Goal: Task Accomplishment & Management: Manage account settings

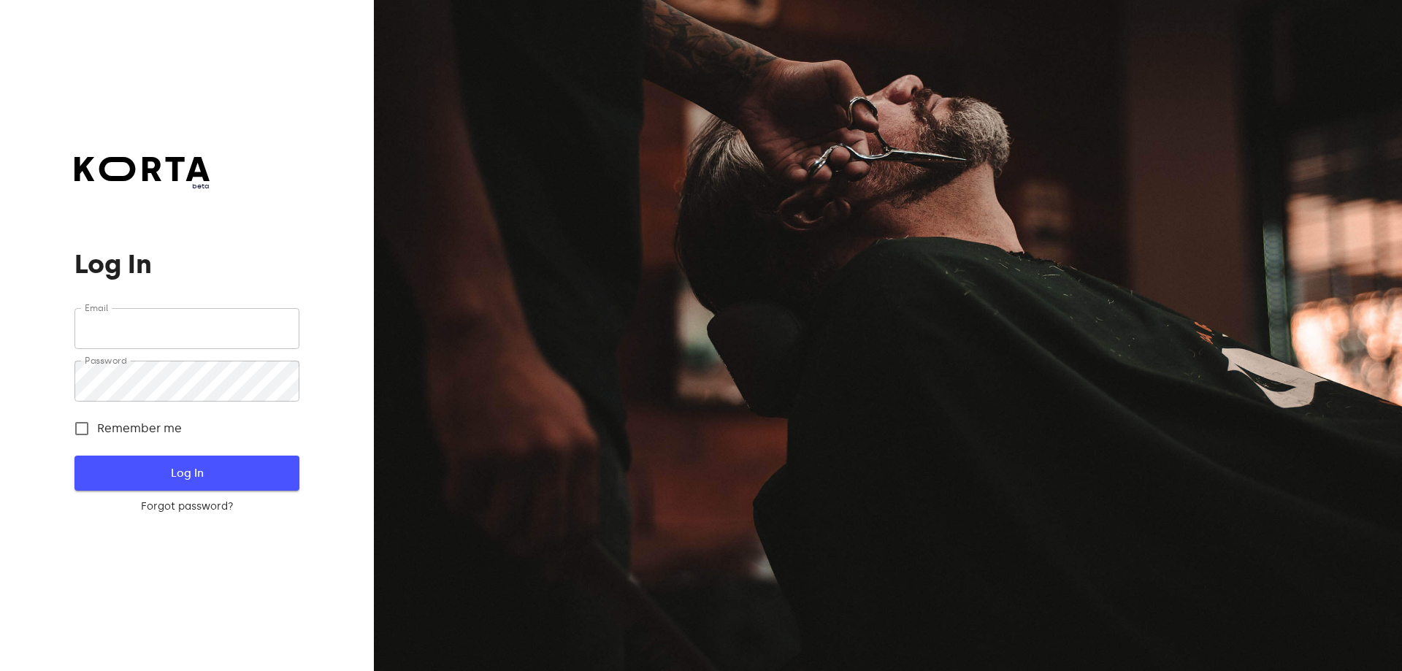
type input "[EMAIL_ADDRESS][DOMAIN_NAME]"
click at [237, 482] on span "Log In" at bounding box center [186, 473] width 177 height 19
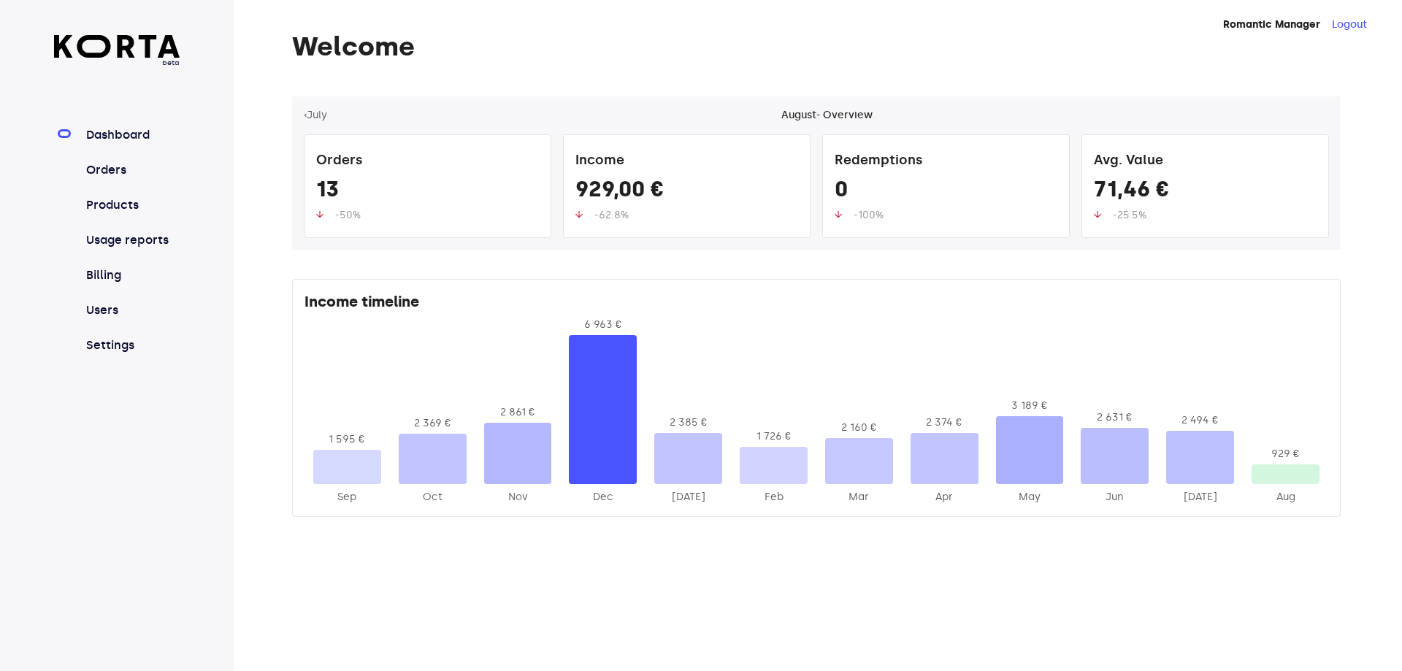
click at [114, 185] on nav "Dashboard Orders Products Usage reports Billing Users Settings" at bounding box center [117, 240] width 126 height 228
click at [118, 173] on link "Orders" at bounding box center [131, 170] width 97 height 18
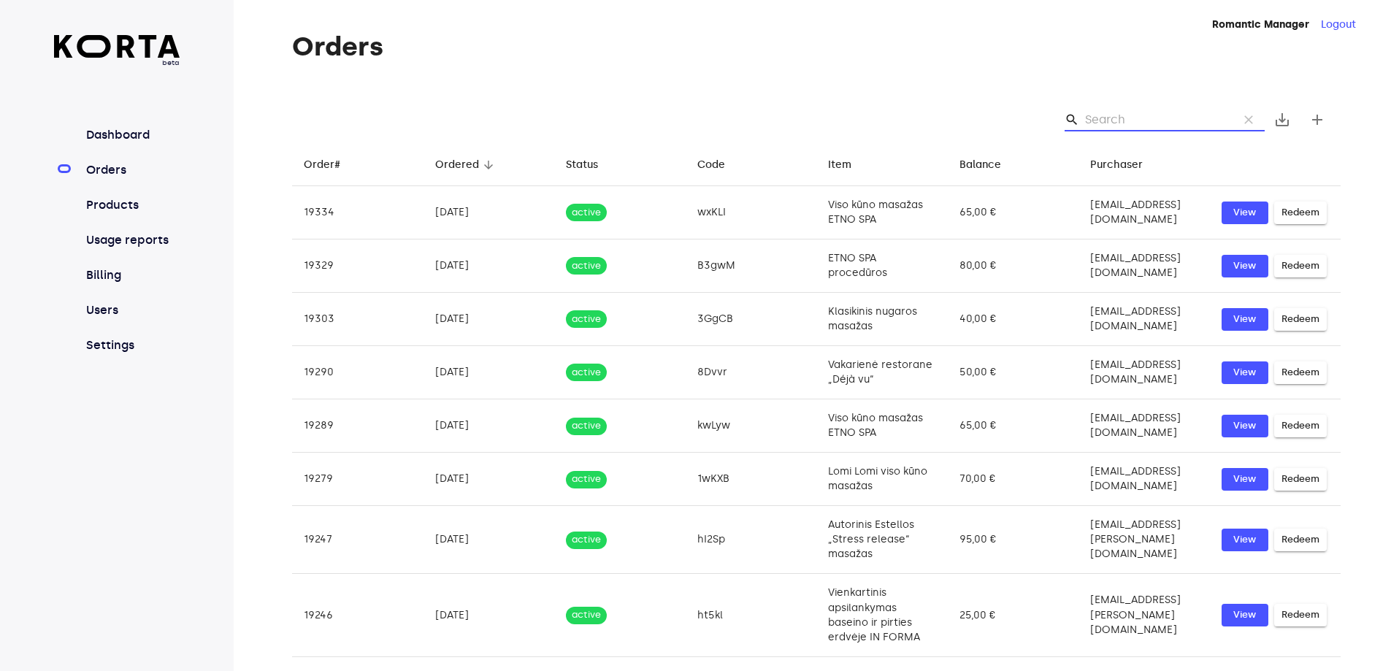
click at [1118, 115] on input "Search" at bounding box center [1156, 119] width 142 height 23
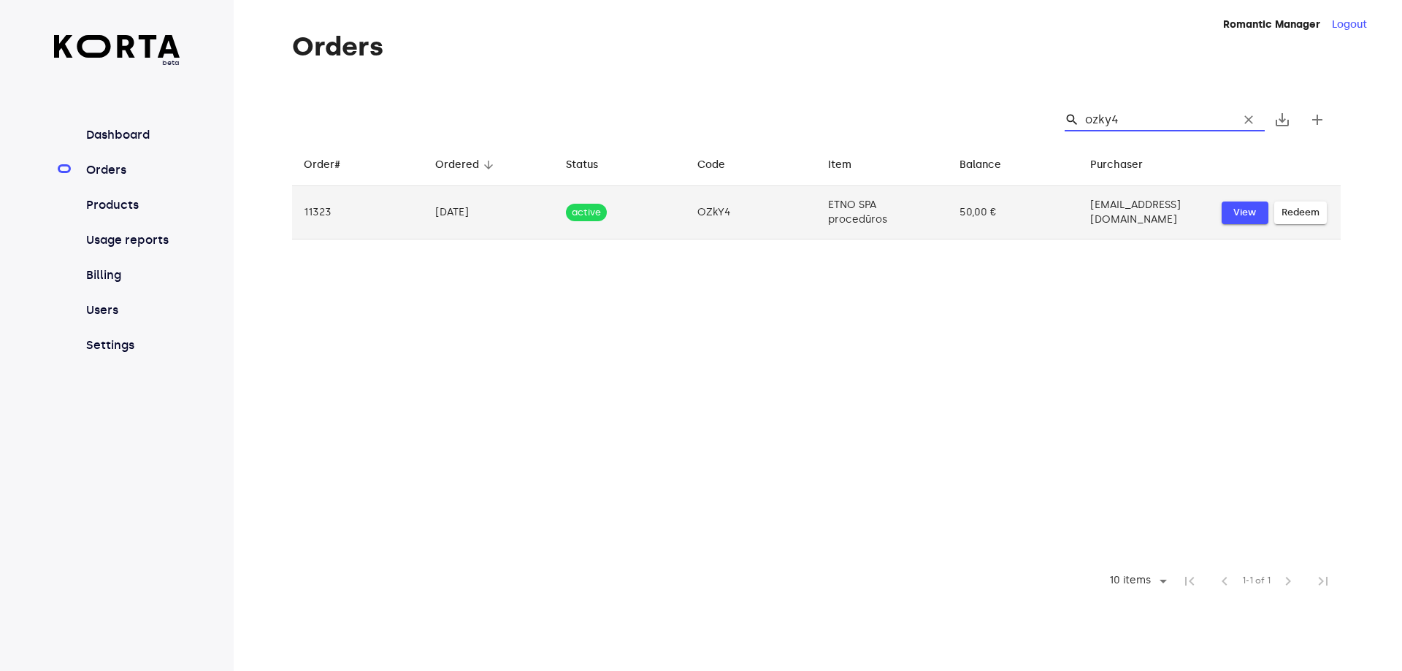
type input "ozky4"
click at [1234, 208] on span "View" at bounding box center [1245, 213] width 32 height 17
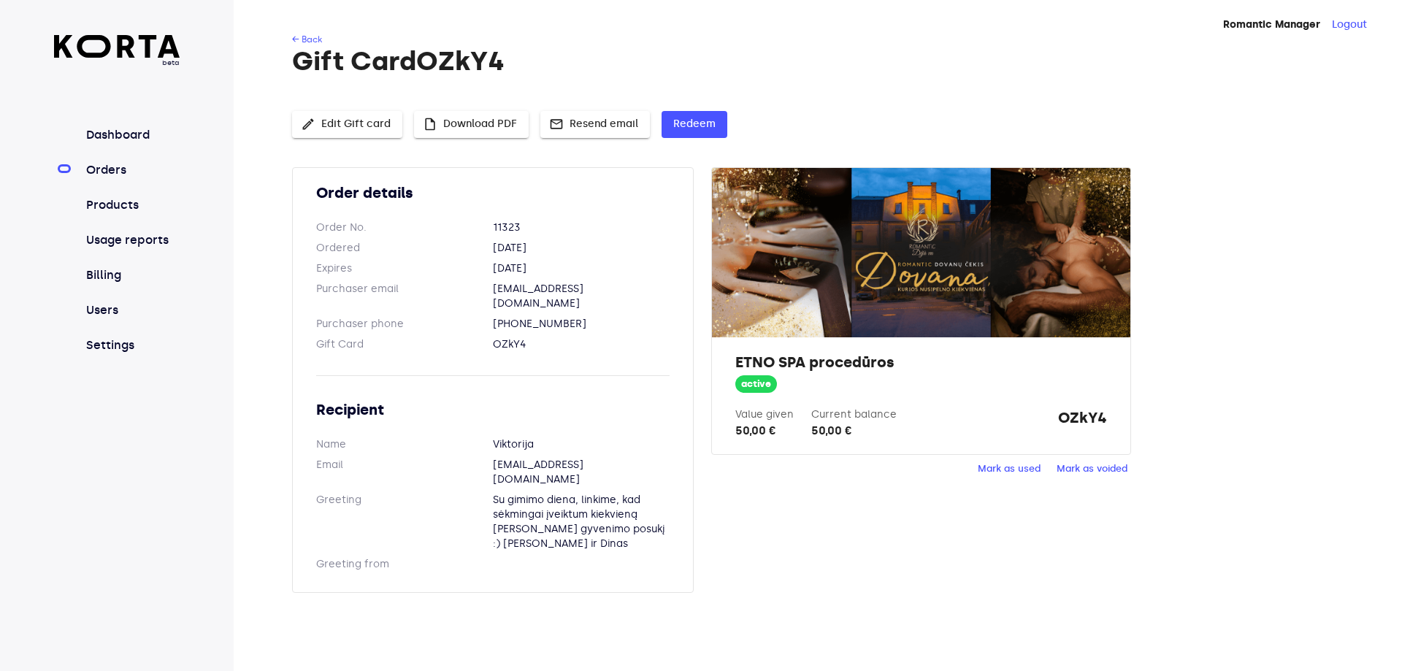
click at [994, 473] on span "Mark as used" at bounding box center [1009, 469] width 63 height 17
